Goal: Entertainment & Leisure: Consume media (video, audio)

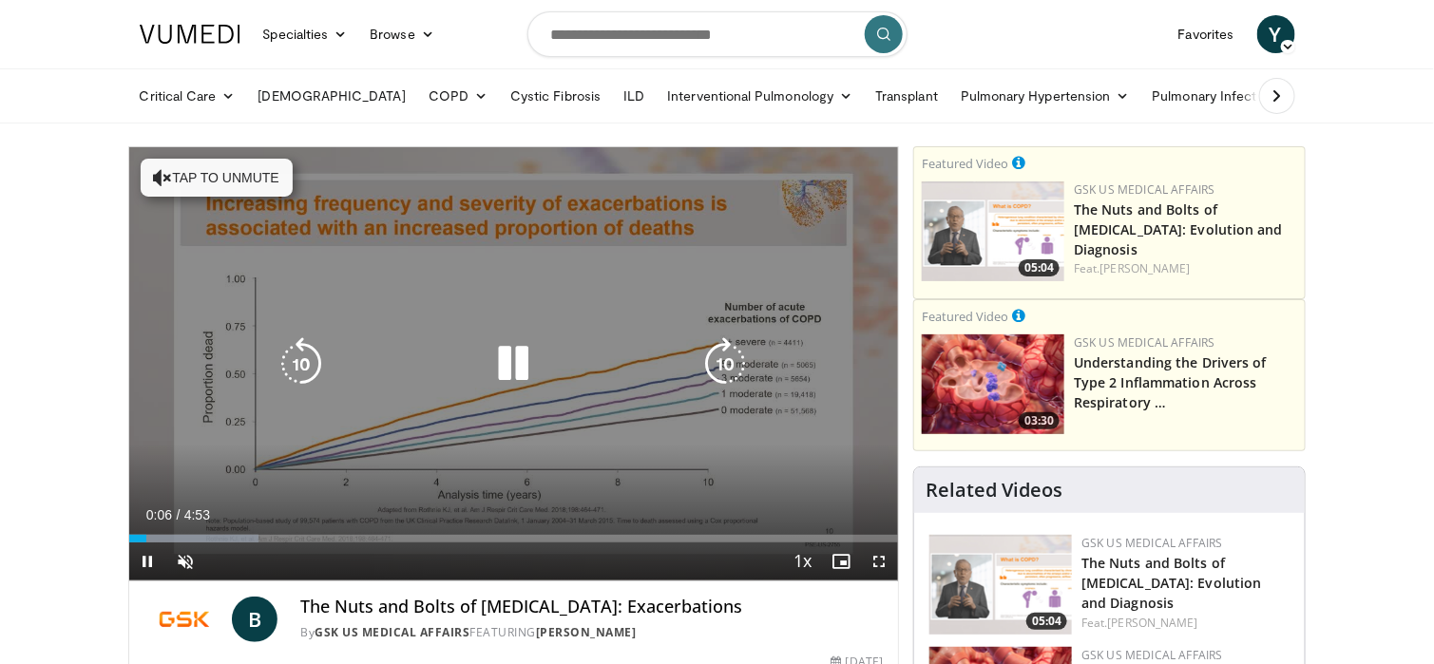
click at [244, 167] on button "Tap to unmute" at bounding box center [217, 178] width 152 height 38
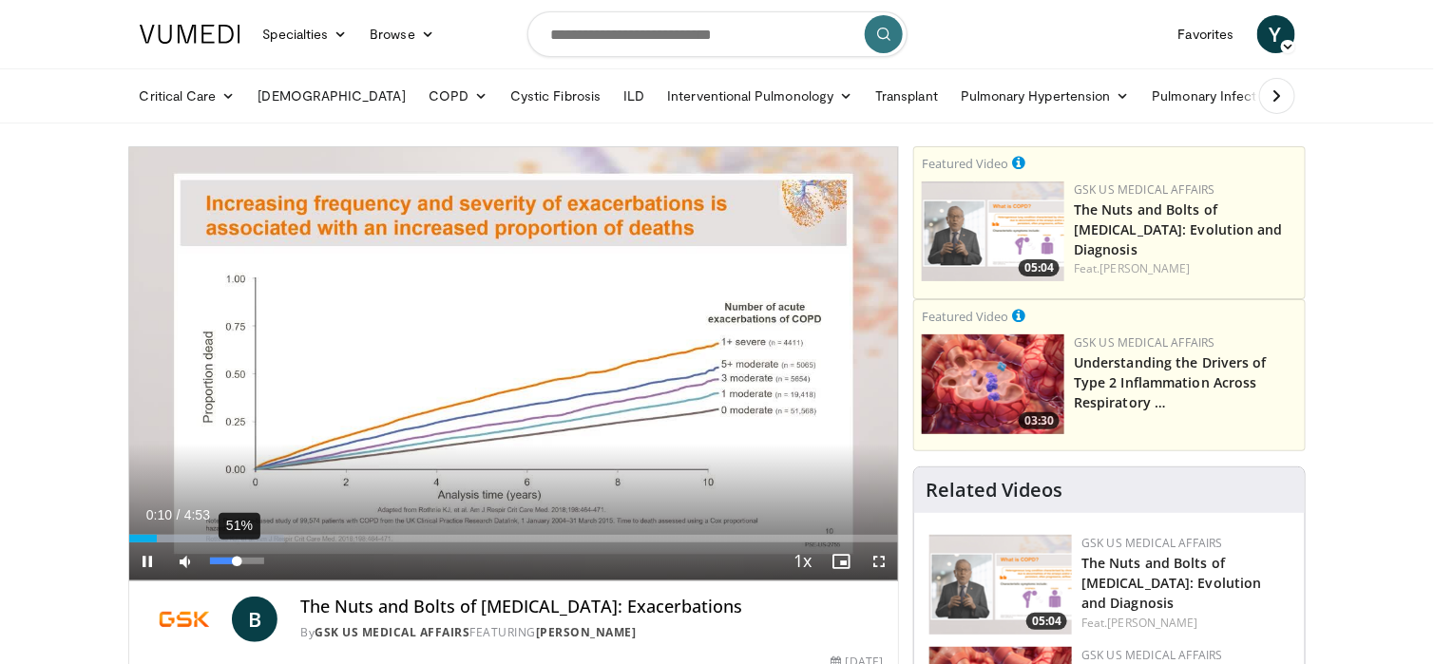
click at [237, 561] on div "51%" at bounding box center [237, 561] width 54 height 7
click at [233, 560] on div "Volume Level" at bounding box center [224, 561] width 28 height 7
click at [222, 560] on div "Volume Level" at bounding box center [221, 561] width 23 height 7
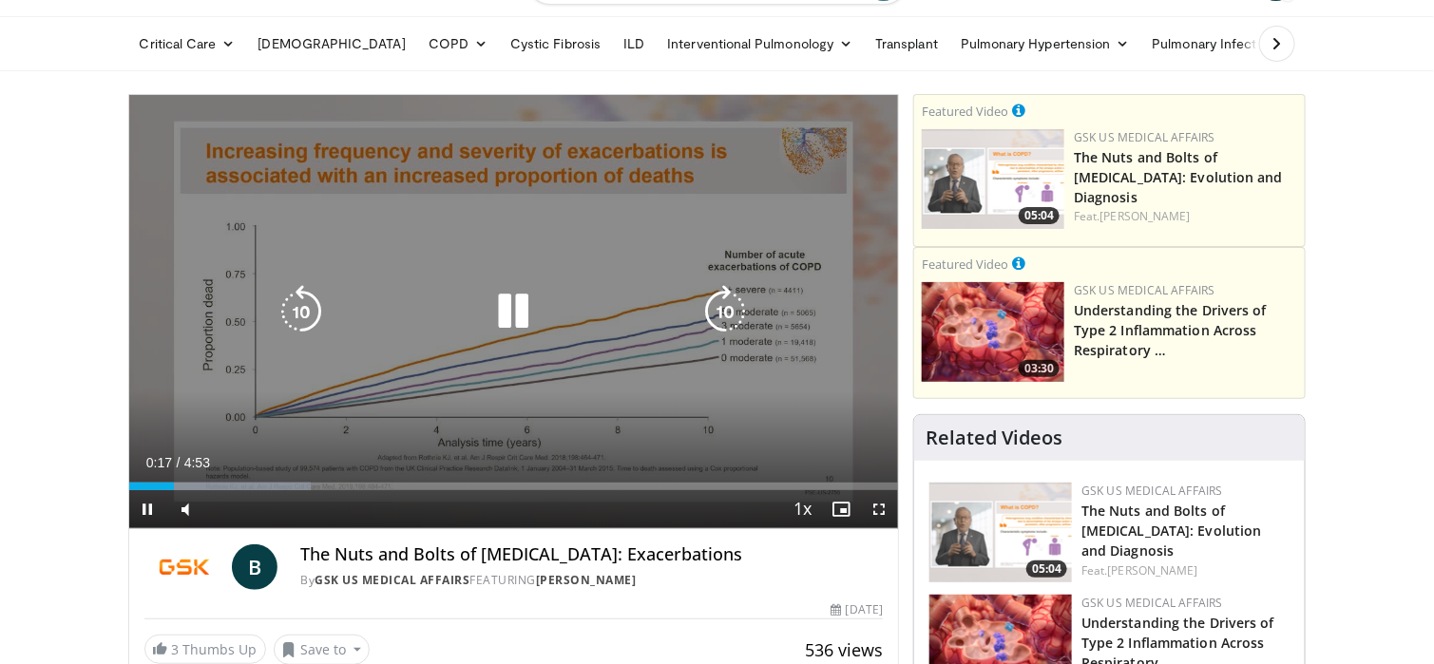
scroll to position [95, 0]
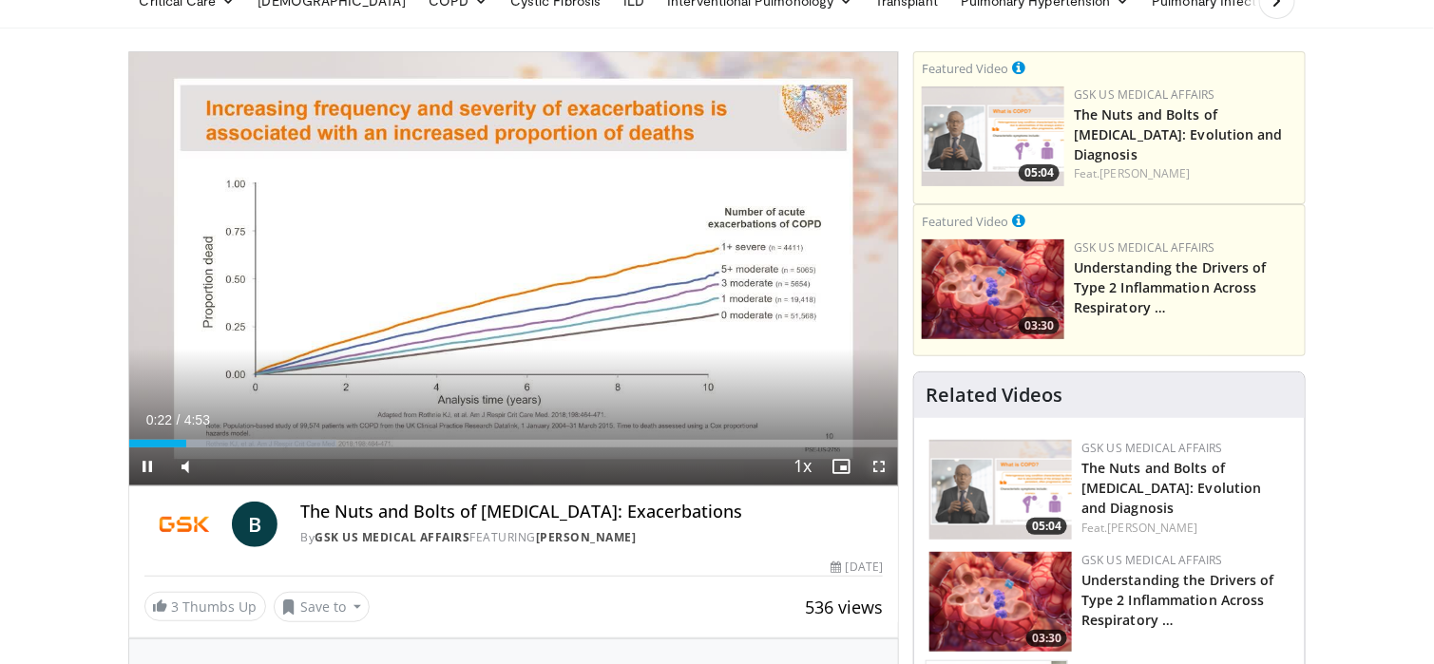
click at [883, 465] on span "Video Player" at bounding box center [879, 466] width 38 height 38
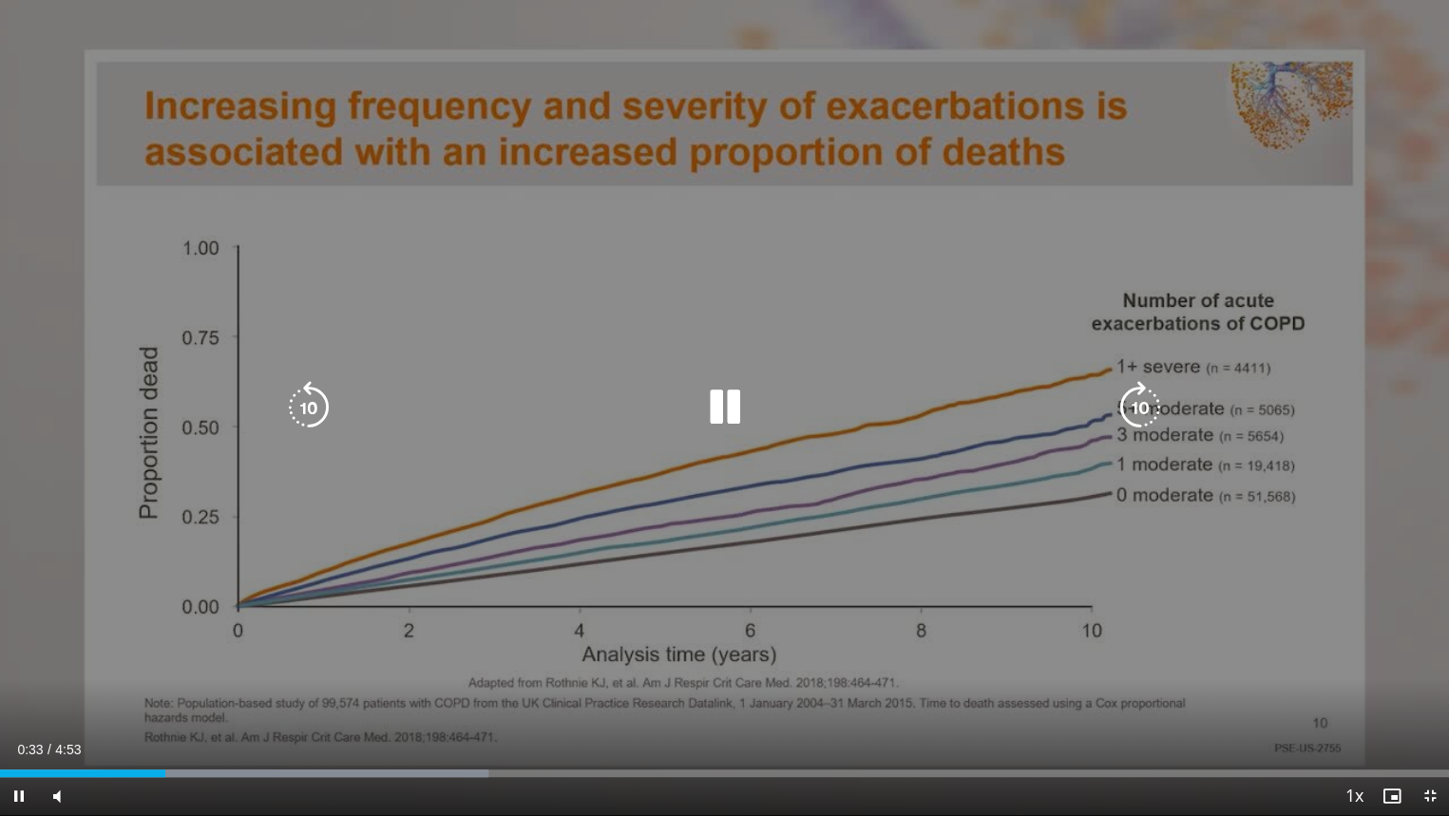
click at [565, 562] on div "10 seconds Tap to unmute" at bounding box center [724, 407] width 1449 height 815
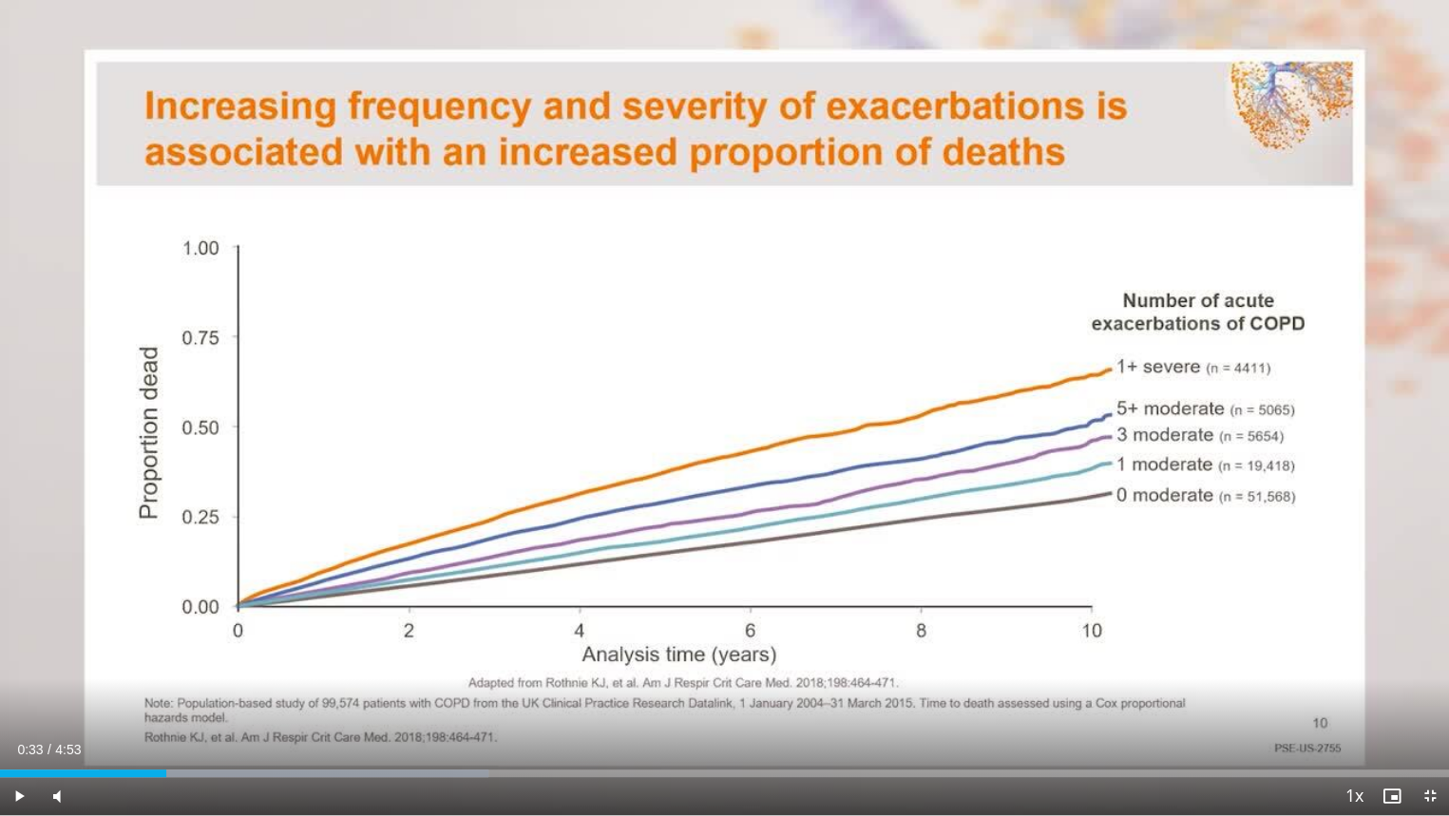
click at [488, 663] on div "10 seconds Tap to unmute" at bounding box center [724, 407] width 1449 height 815
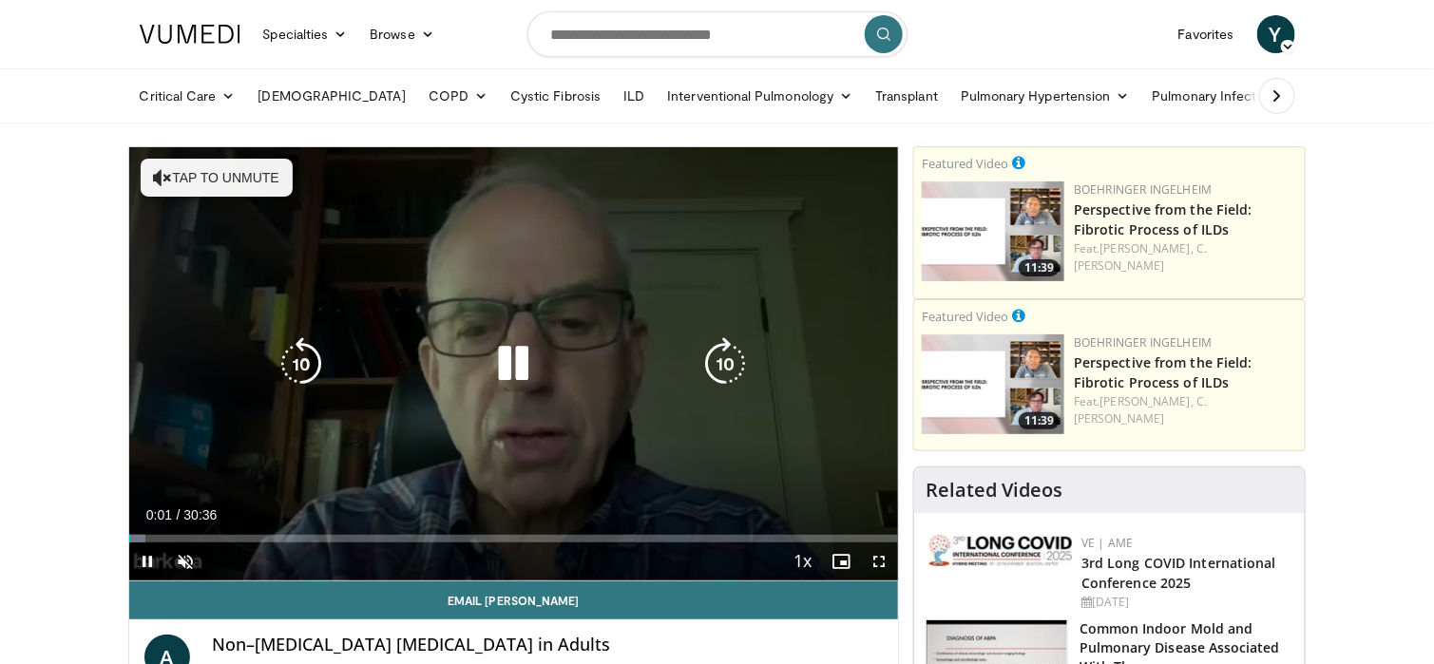
click at [237, 173] on button "Tap to unmute" at bounding box center [217, 178] width 152 height 38
drag, startPoint x: 221, startPoint y: 557, endPoint x: 260, endPoint y: 556, distance: 39.0
click at [260, 558] on div "Volume Level" at bounding box center [235, 561] width 51 height 7
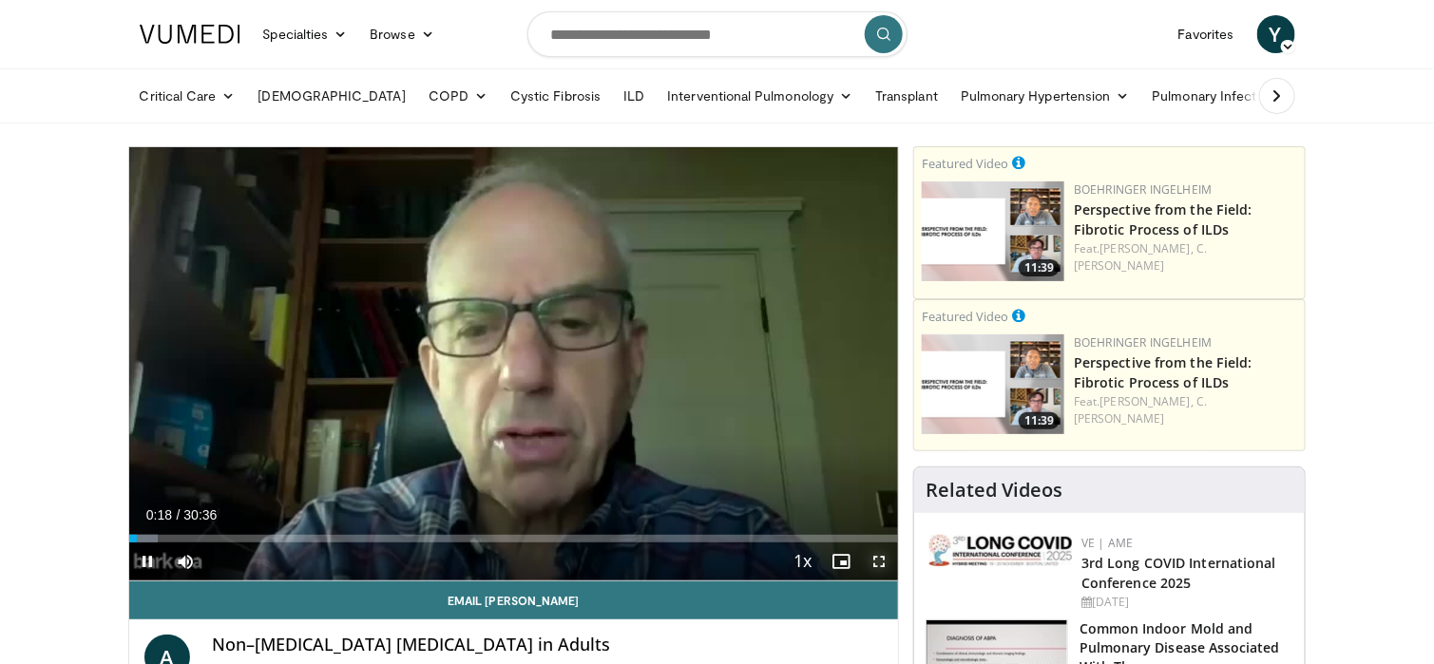
click at [883, 562] on span "Video Player" at bounding box center [879, 561] width 38 height 38
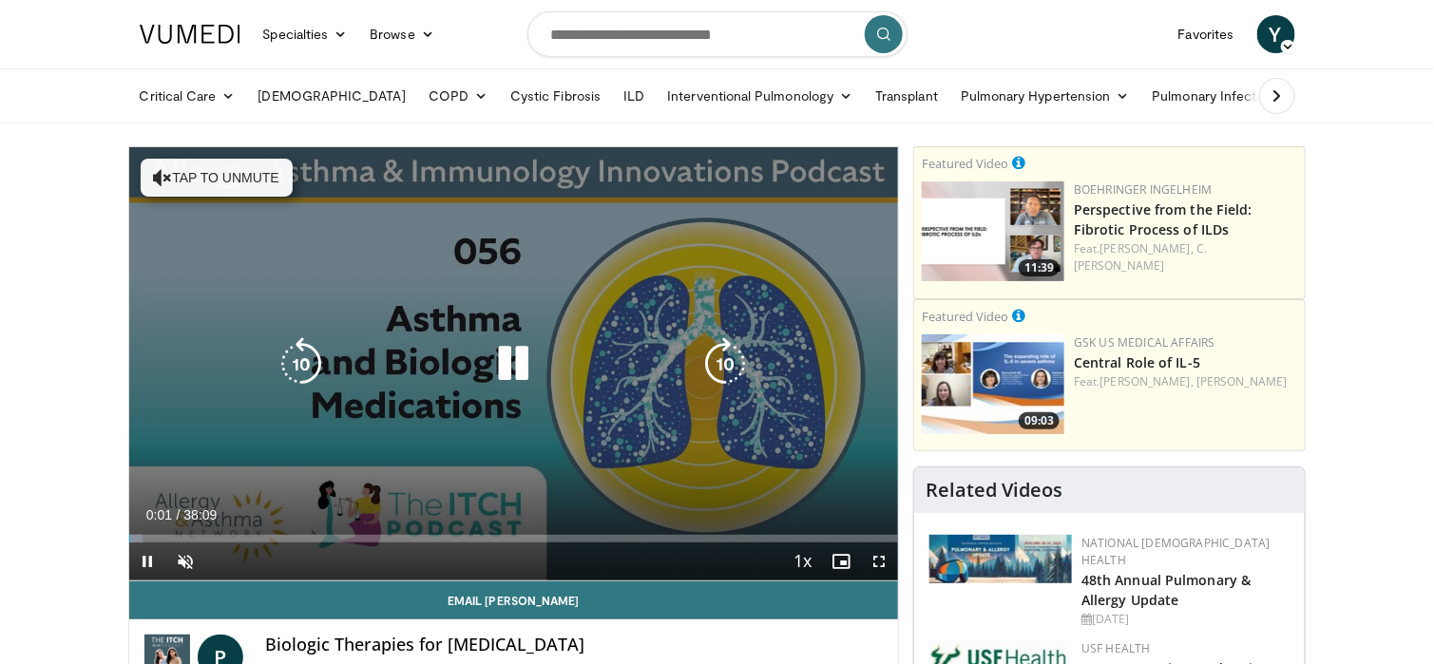
click at [223, 163] on button "Tap to unmute" at bounding box center [217, 178] width 152 height 38
drag, startPoint x: 880, startPoint y: 560, endPoint x: 880, endPoint y: 674, distance: 114.9
click at [880, 560] on span "Video Player" at bounding box center [879, 561] width 38 height 38
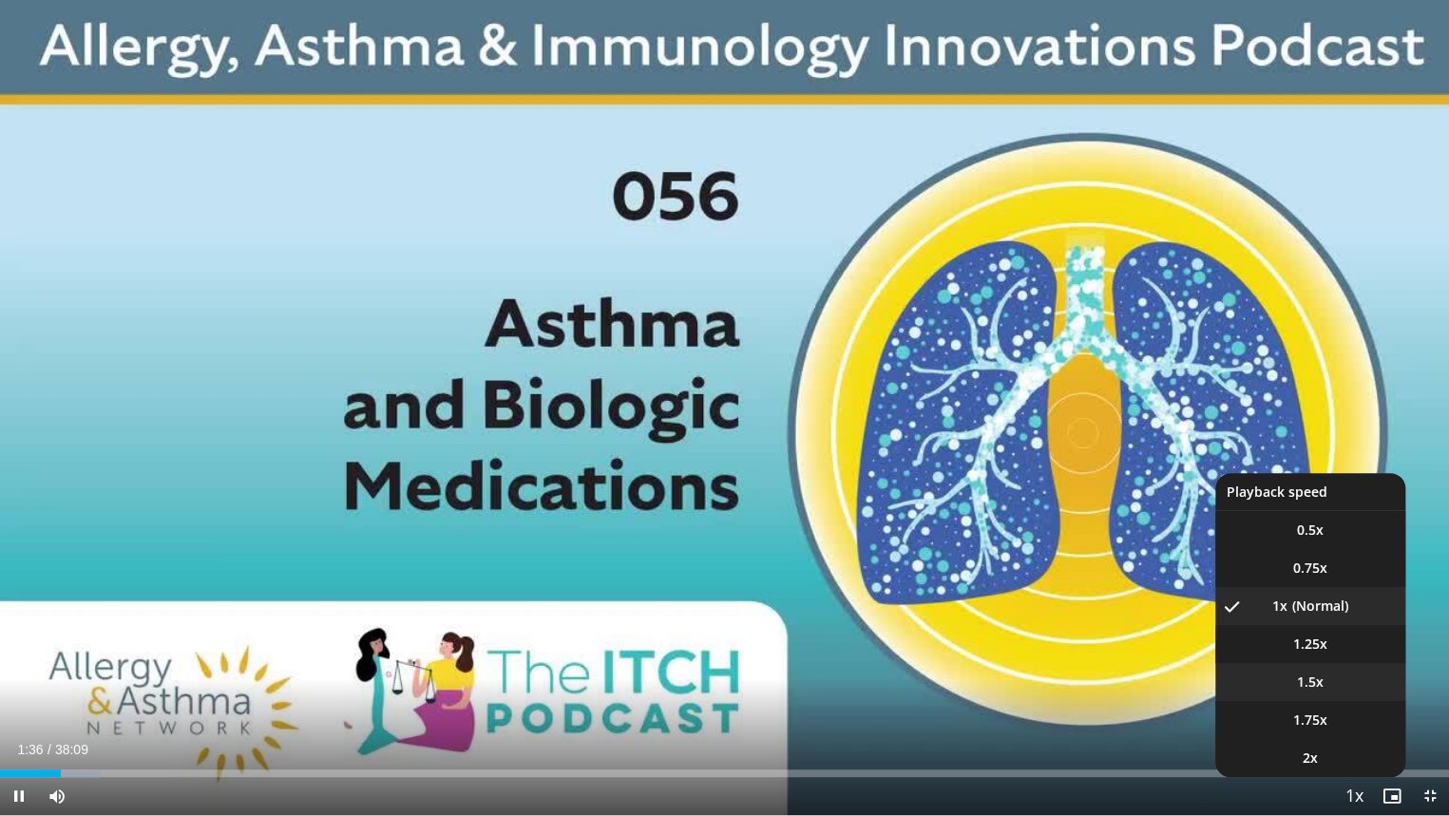
click at [1322, 663] on li "1.5x" at bounding box center [1310, 682] width 190 height 38
click at [1352, 663] on span "Video Player" at bounding box center [1353, 797] width 27 height 38
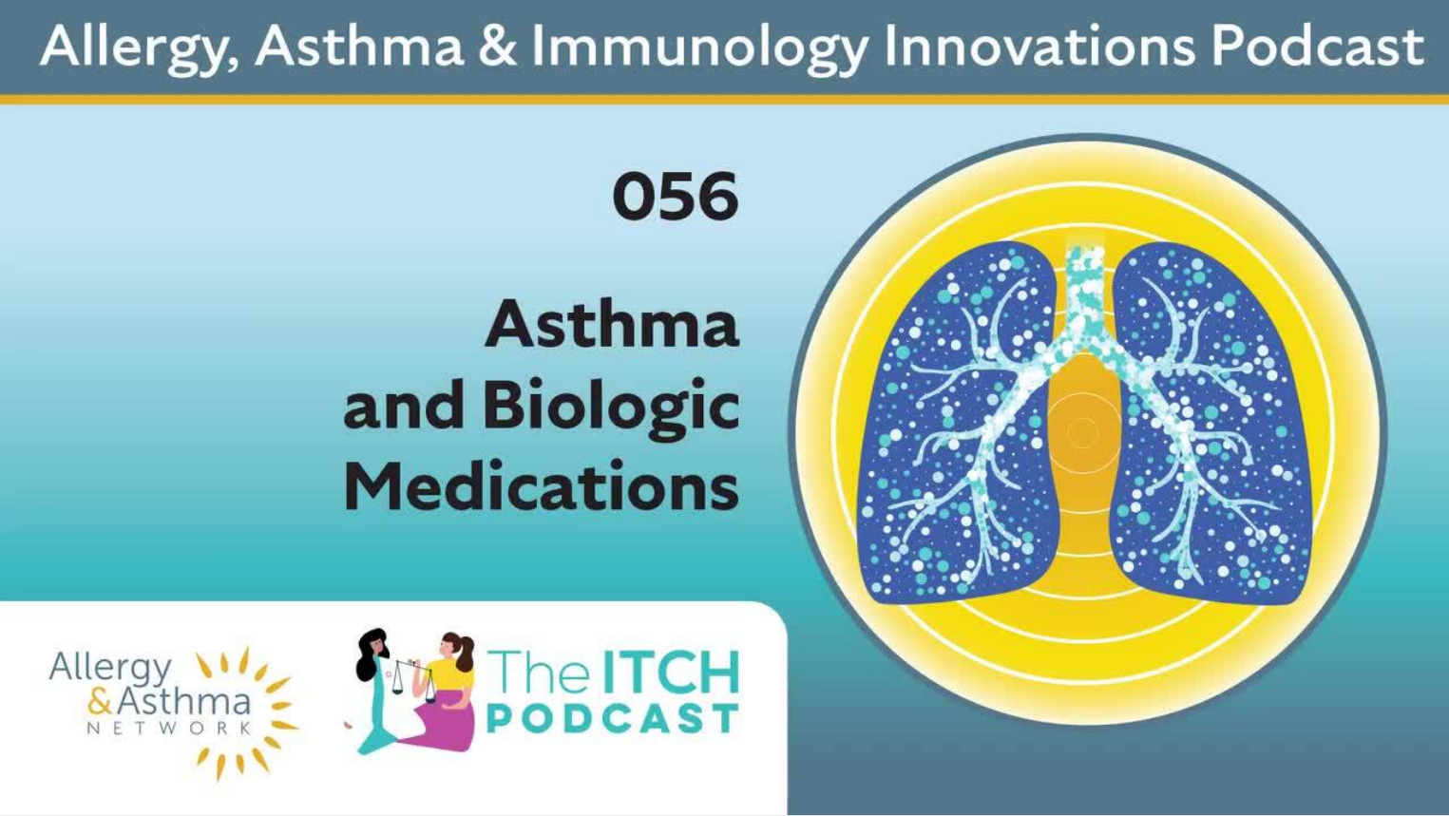
click at [1352, 663] on video-js "**********" at bounding box center [724, 408] width 1449 height 816
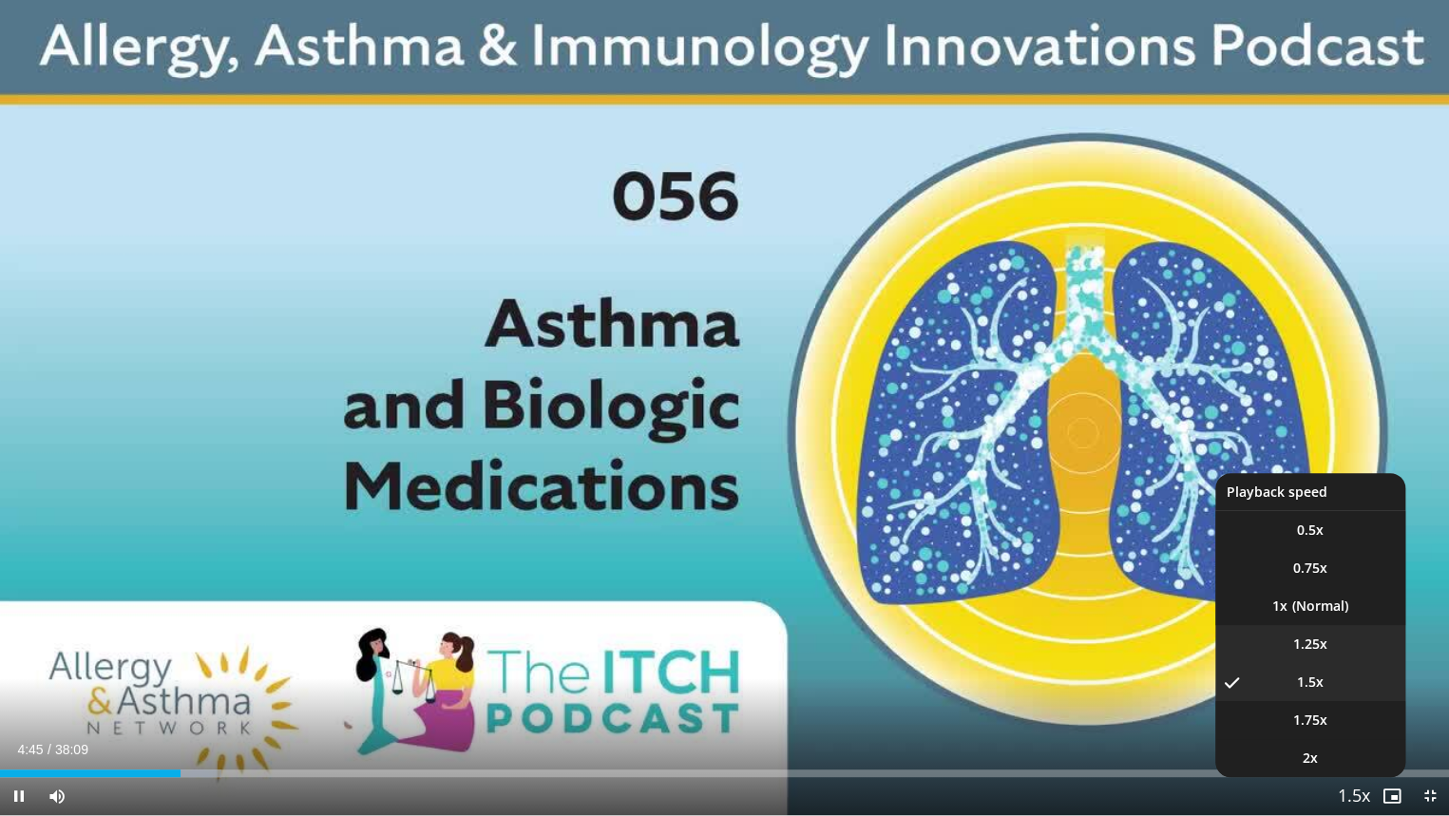
click at [1303, 644] on span "1.25x" at bounding box center [1310, 644] width 34 height 19
